Goal: Check status: Check status

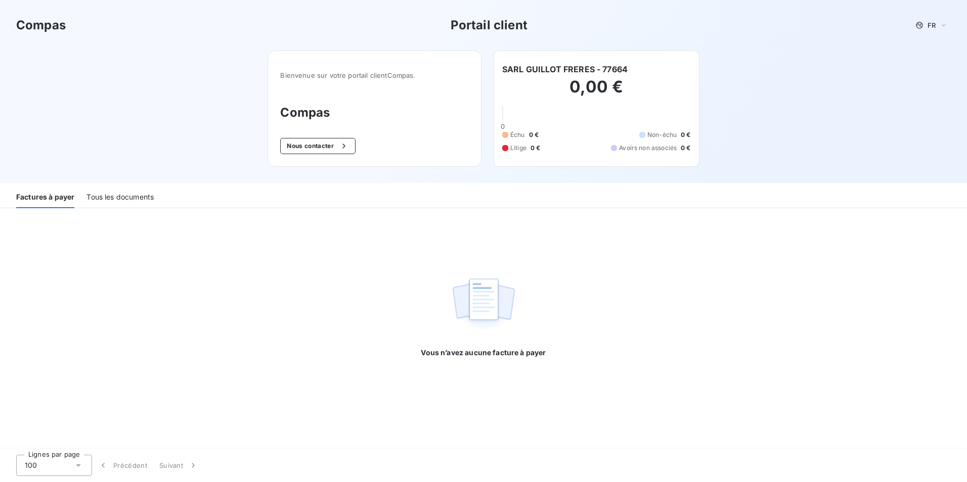
click at [132, 200] on div "Tous les documents" at bounding box center [119, 197] width 67 height 21
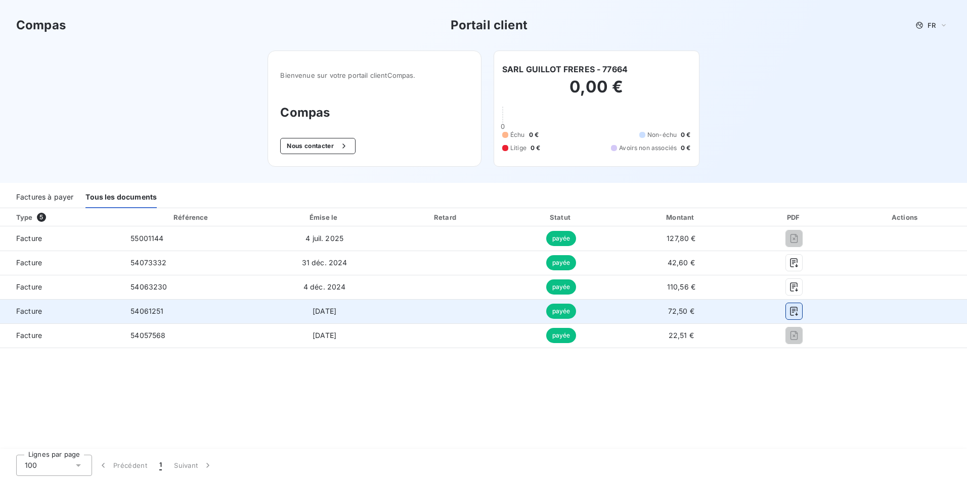
click at [789, 309] on icon "button" at bounding box center [794, 311] width 10 height 10
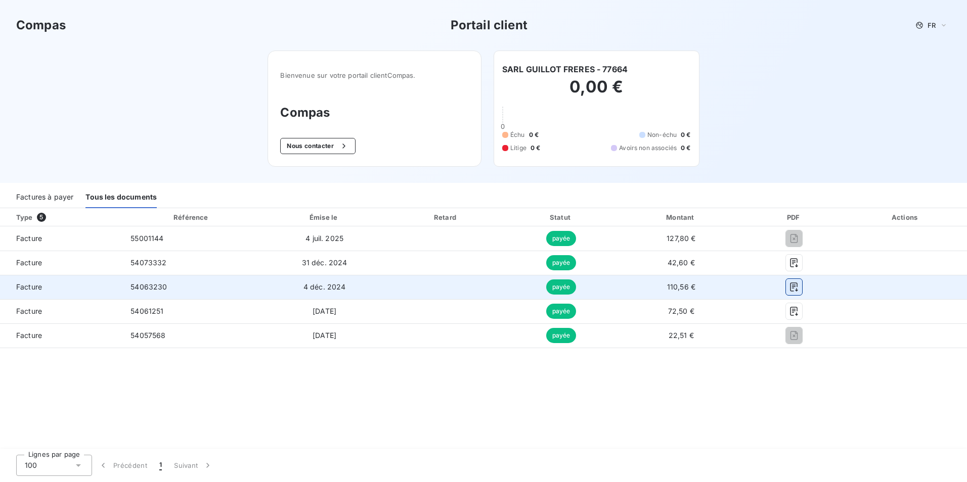
click at [789, 289] on icon "button" at bounding box center [794, 287] width 10 height 10
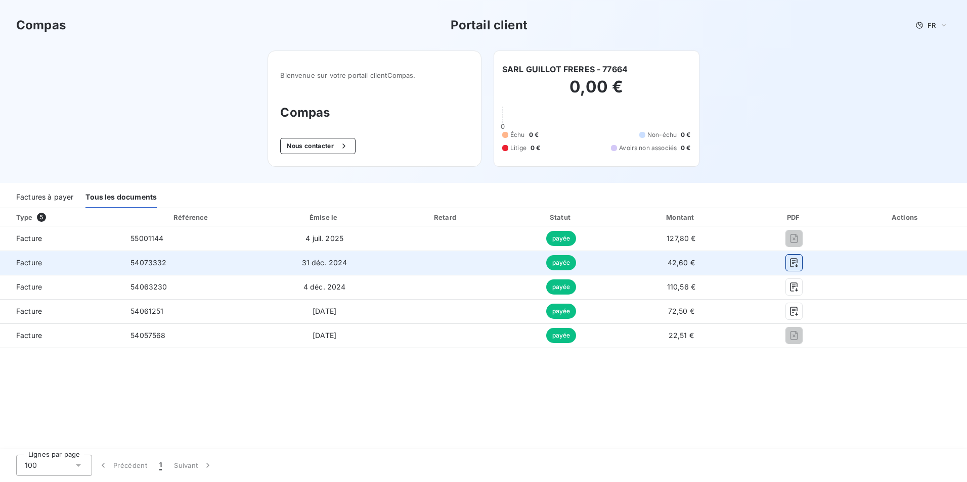
click at [791, 261] on icon "button" at bounding box center [794, 263] width 10 height 10
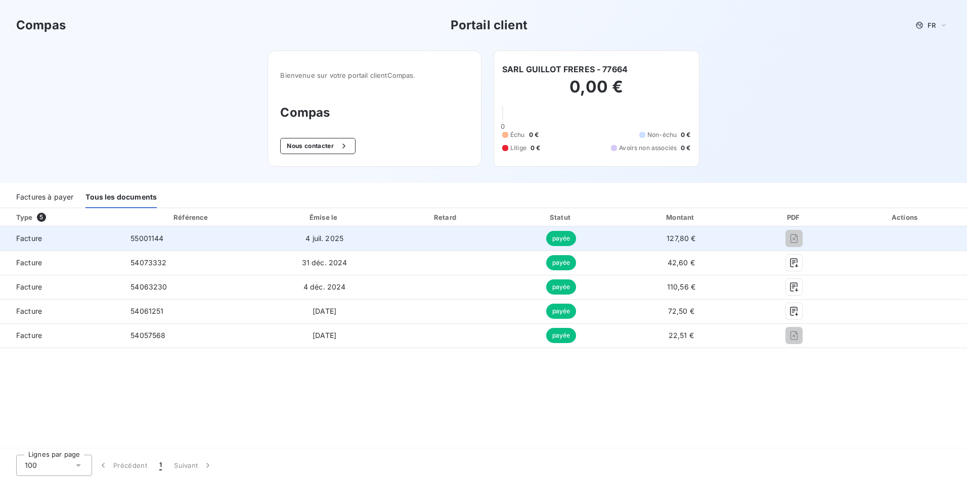
click at [568, 242] on span "payée" at bounding box center [561, 238] width 30 height 15
